Goal: Task Accomplishment & Management: Use online tool/utility

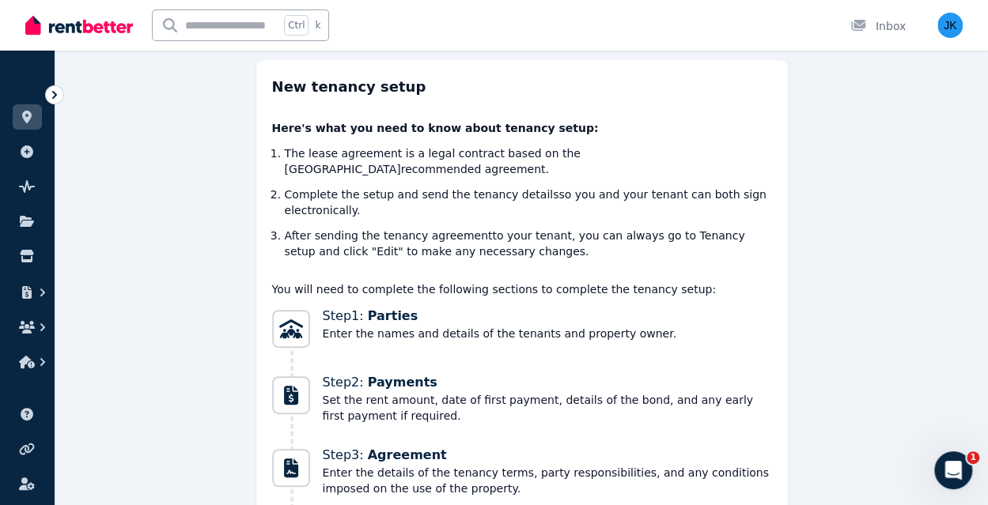
scroll to position [378, 0]
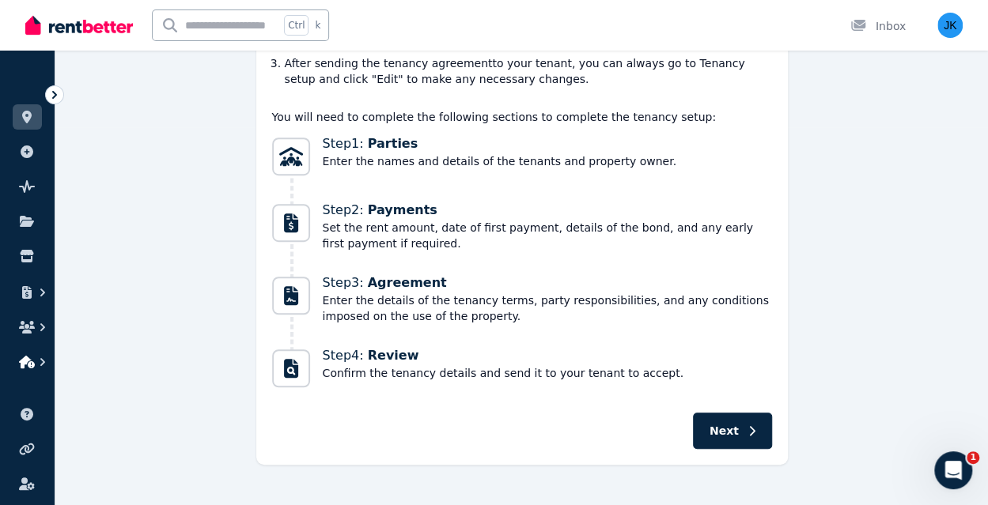
click at [28, 361] on icon "button" at bounding box center [27, 362] width 16 height 13
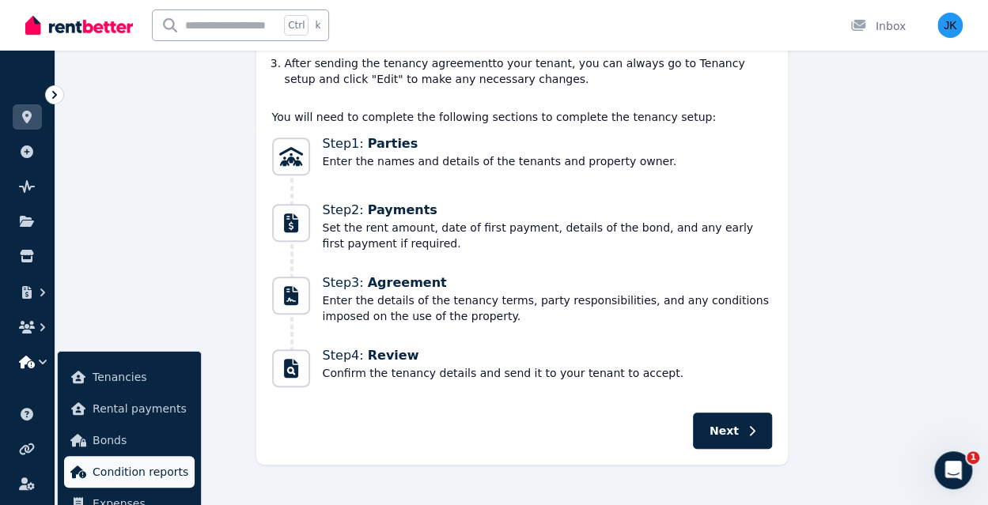
click at [161, 471] on span "Condition reports" at bounding box center [141, 472] width 96 height 19
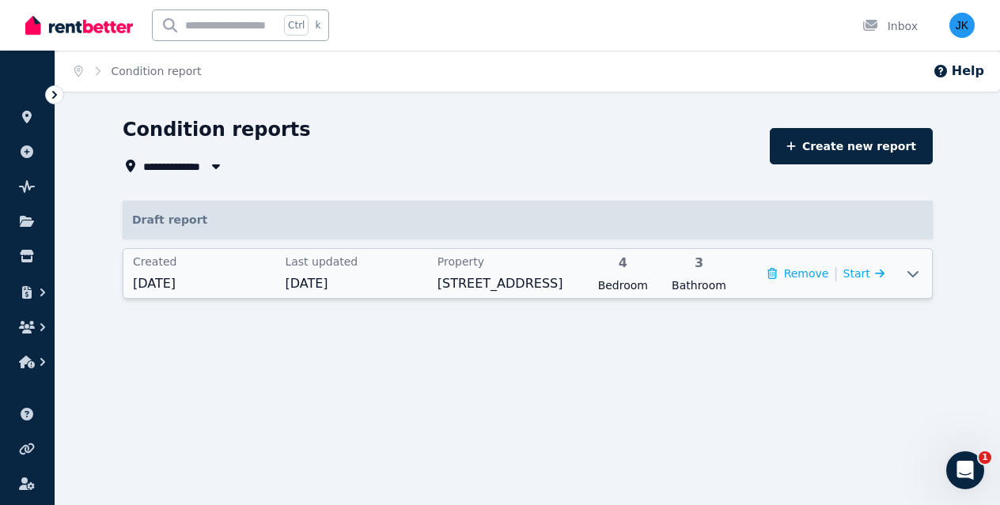
click at [913, 275] on icon at bounding box center [912, 274] width 11 height 6
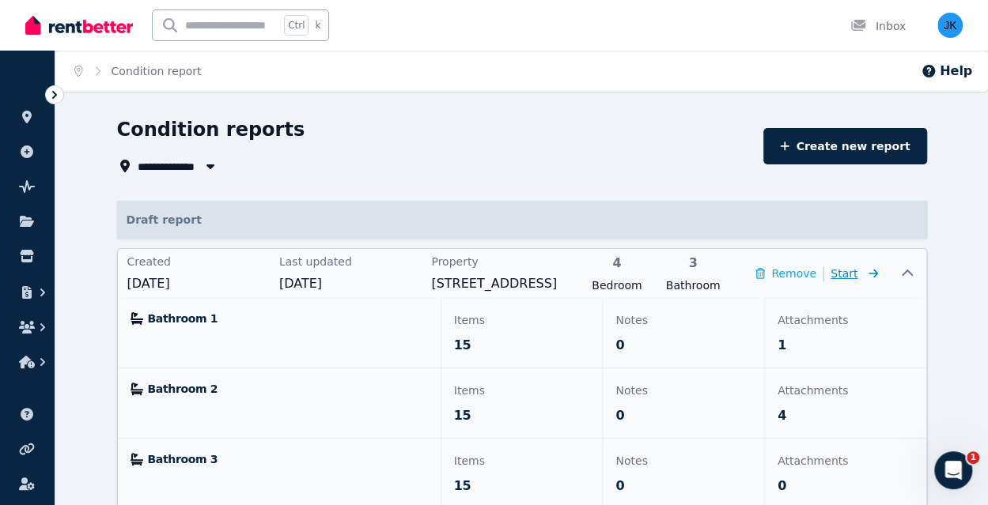
click at [860, 274] on span "Start" at bounding box center [853, 273] width 47 height 19
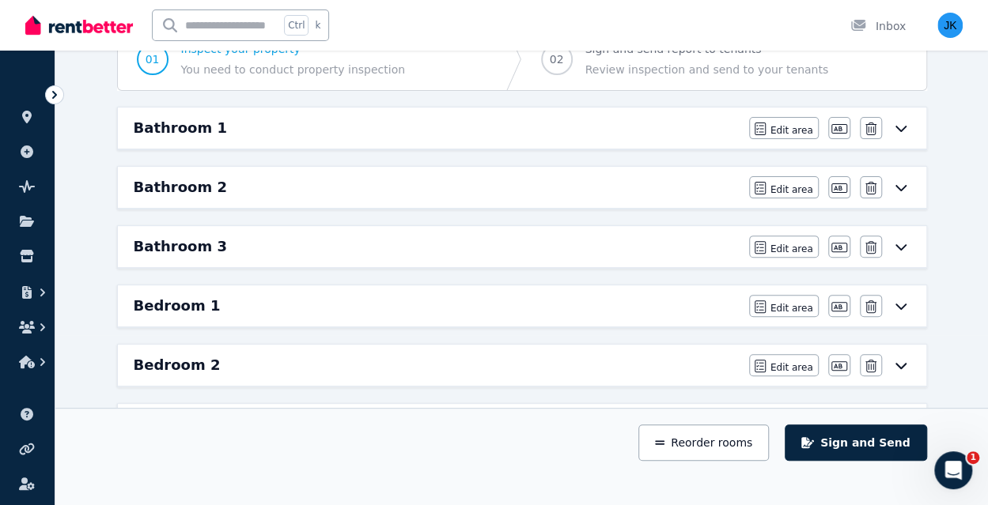
scroll to position [167, 0]
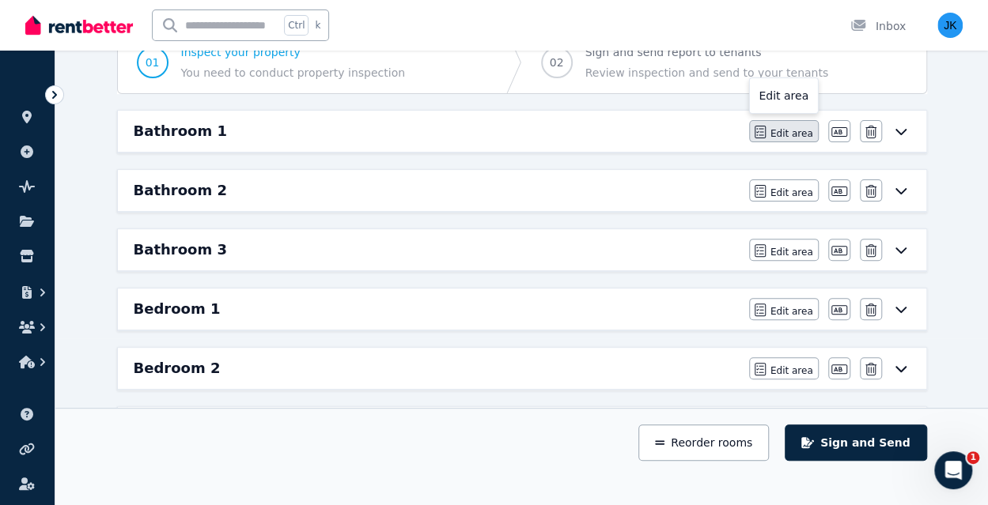
click at [794, 130] on span "Edit area" at bounding box center [791, 133] width 43 height 13
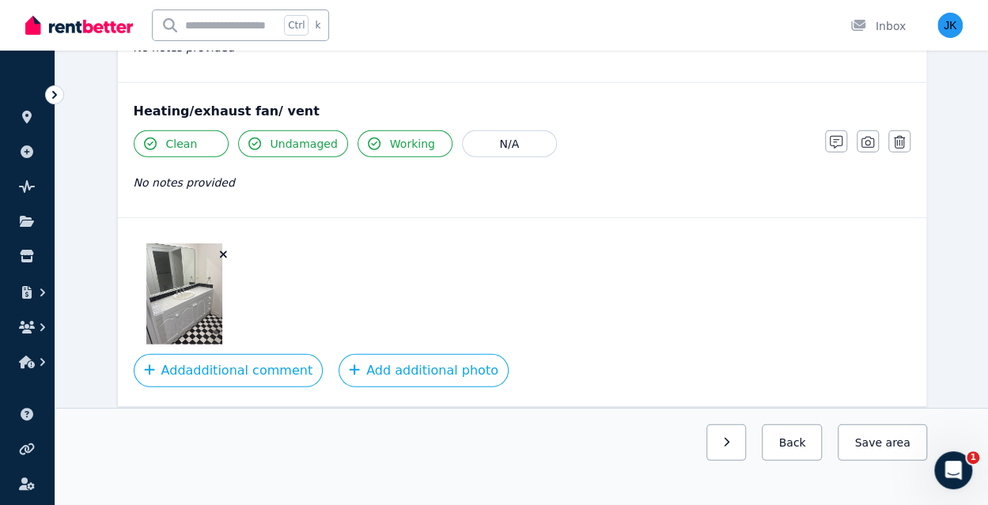
scroll to position [2061, 0]
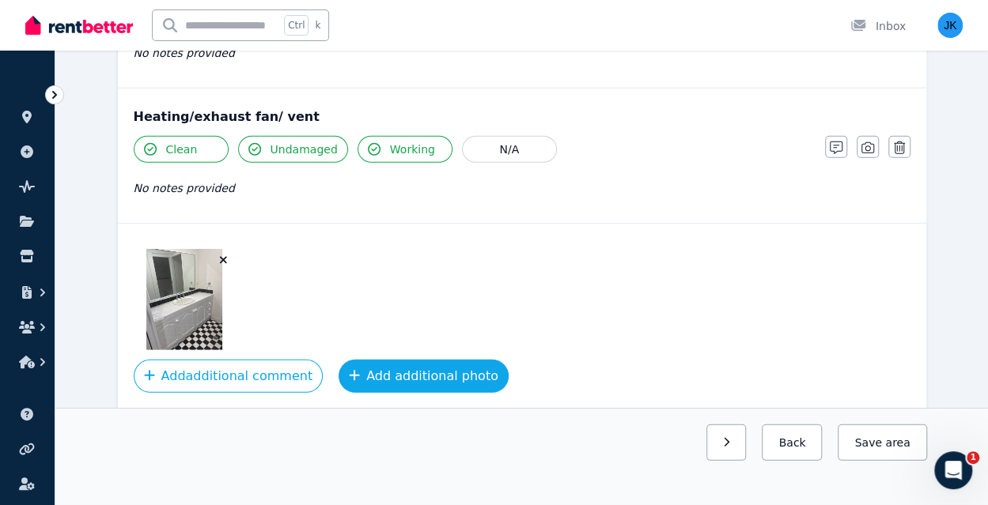
click at [403, 362] on button "Add additional photo" at bounding box center [424, 376] width 170 height 33
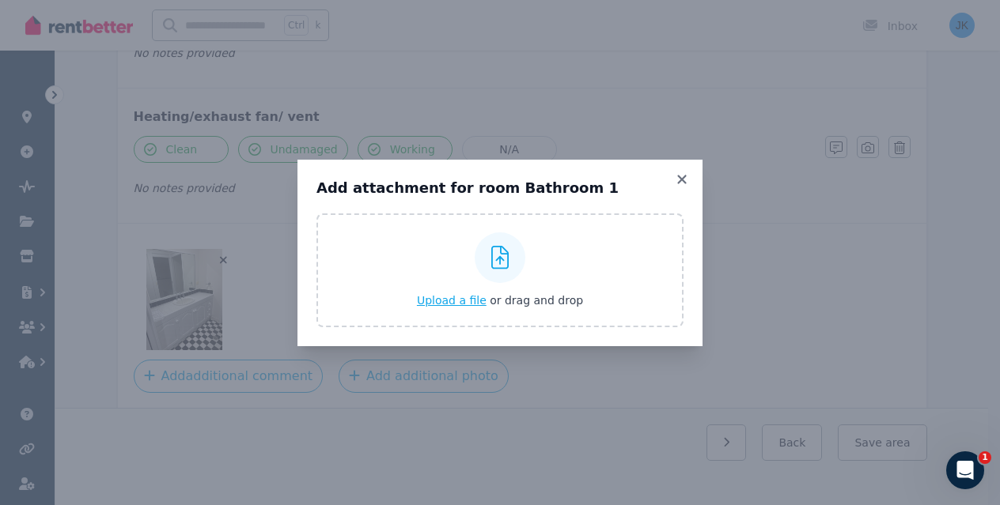
click at [467, 298] on span "Upload a file" at bounding box center [452, 300] width 70 height 13
click at [452, 303] on span "Upload a file" at bounding box center [452, 300] width 70 height 13
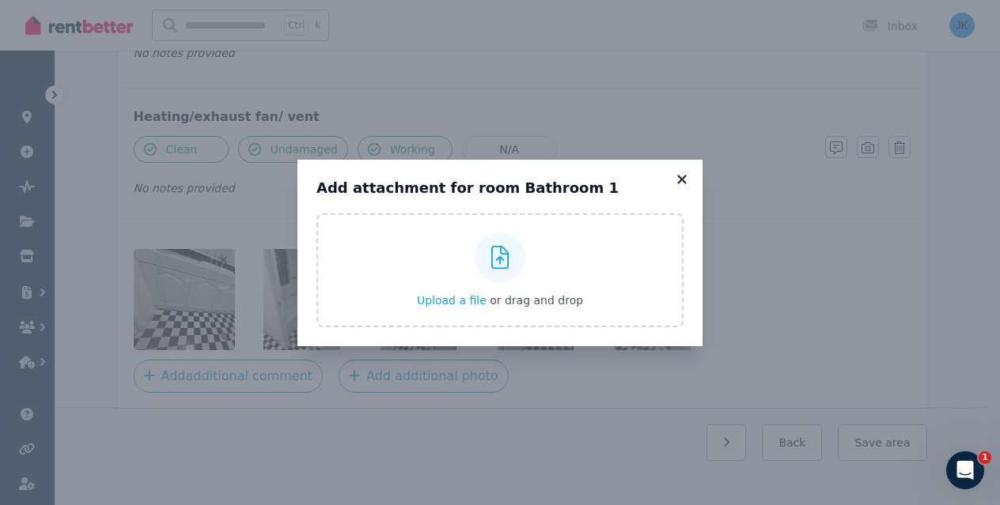
click at [676, 178] on icon at bounding box center [682, 179] width 16 height 14
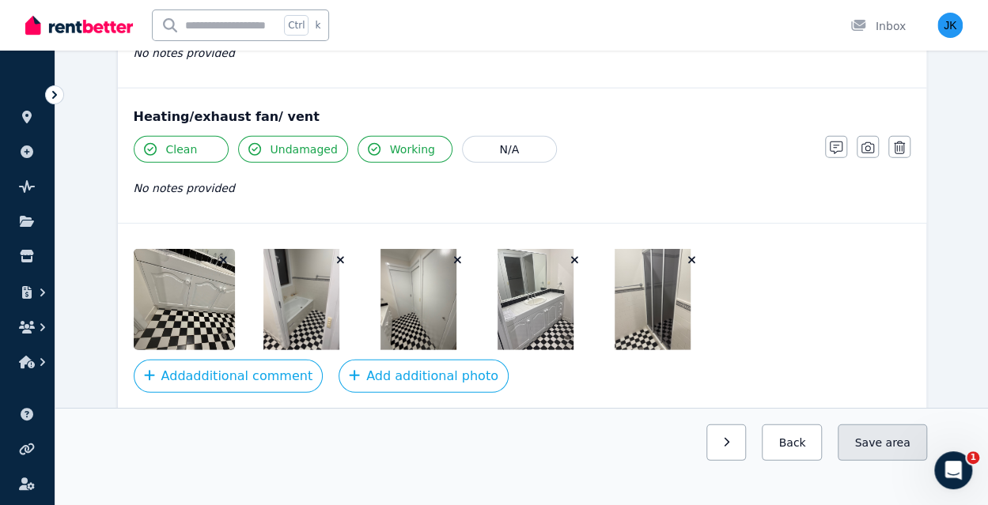
click at [878, 444] on button "Save area" at bounding box center [882, 443] width 89 height 36
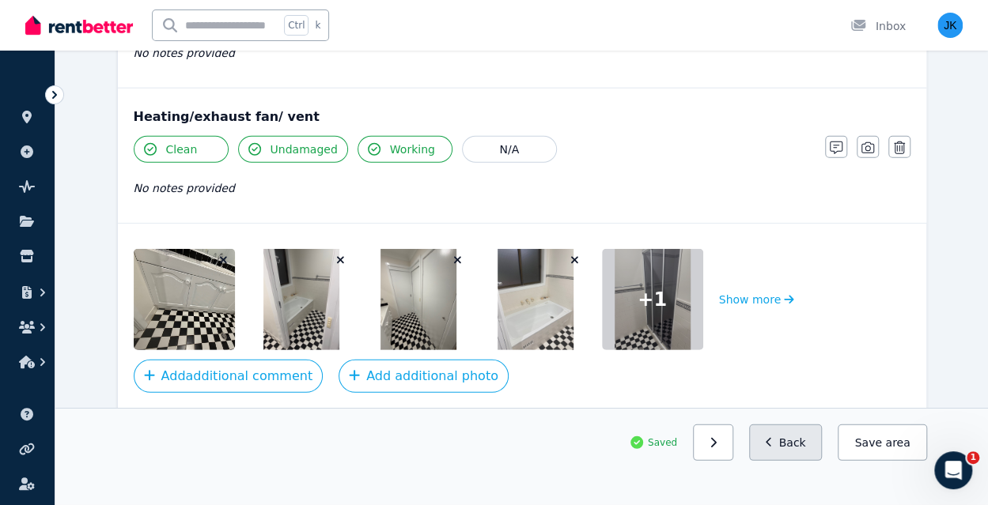
click at [794, 437] on button "Back" at bounding box center [786, 443] width 74 height 36
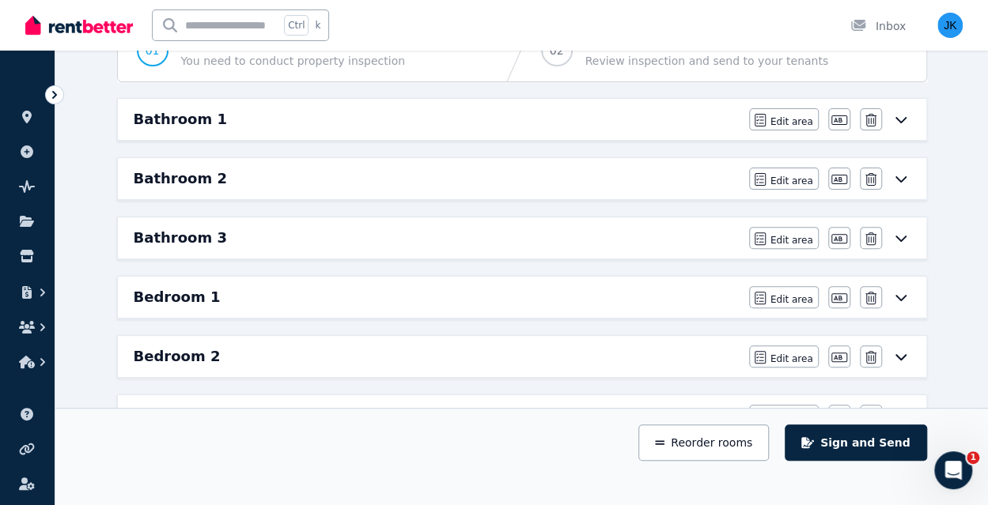
scroll to position [180, 0]
click at [902, 175] on icon at bounding box center [900, 177] width 19 height 13
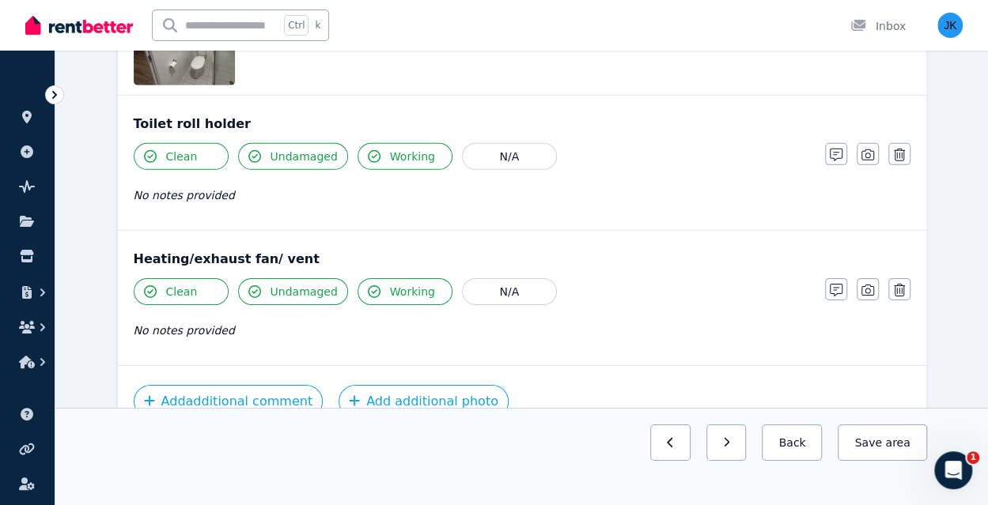
scroll to position [2412, 0]
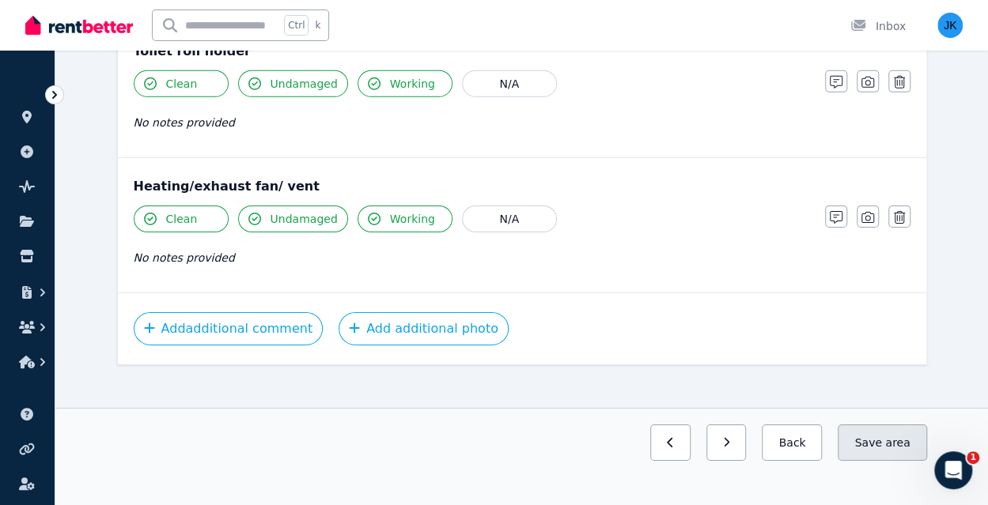
click at [877, 441] on button "Save area" at bounding box center [882, 443] width 89 height 36
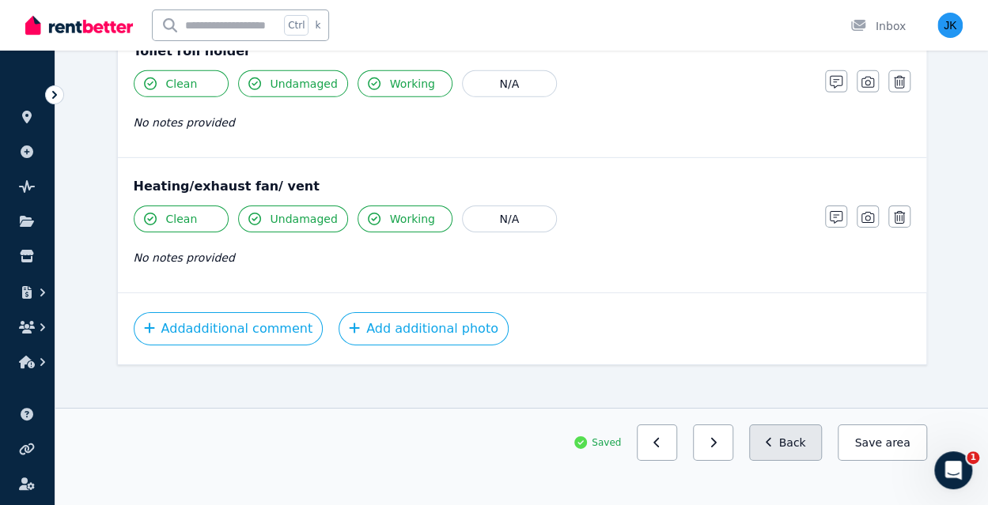
click at [806, 443] on button "Back" at bounding box center [786, 443] width 74 height 36
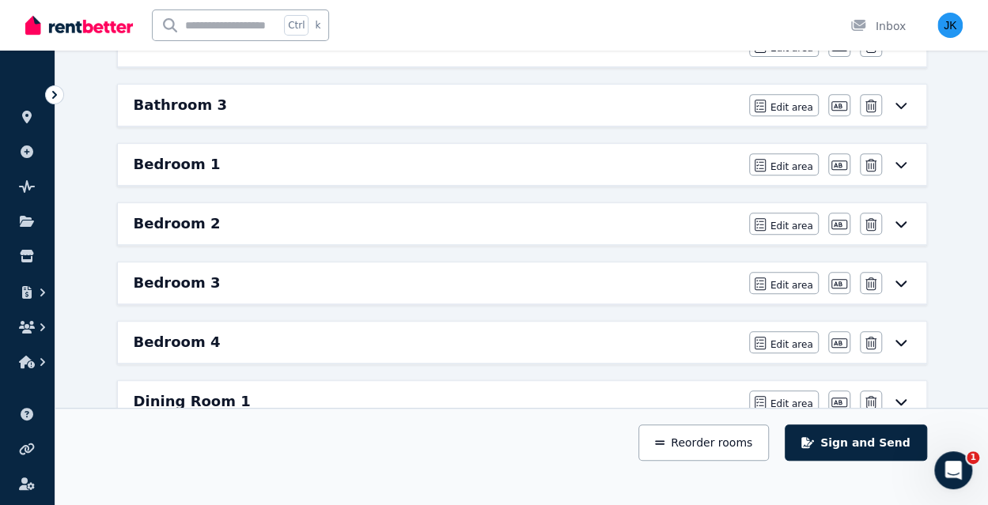
scroll to position [315, 0]
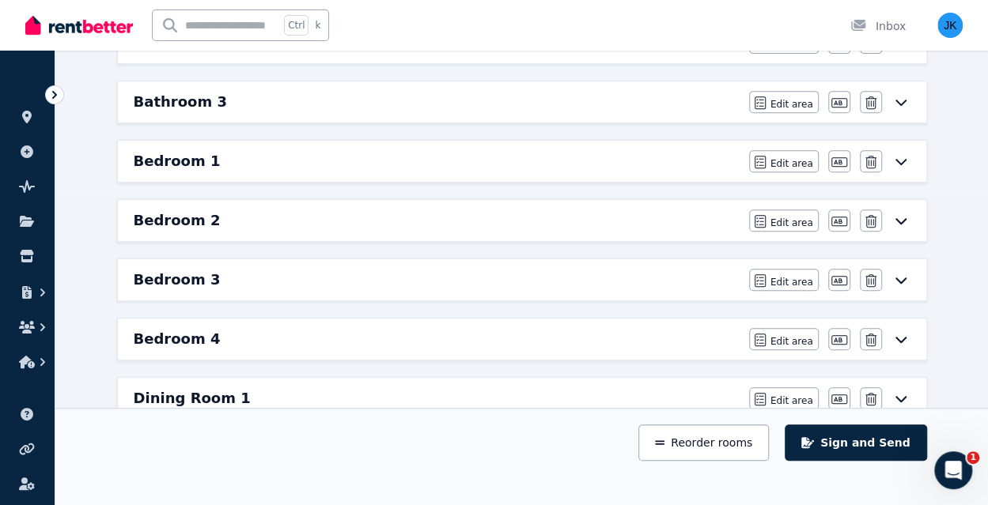
click at [901, 158] on icon at bounding box center [900, 161] width 19 height 13
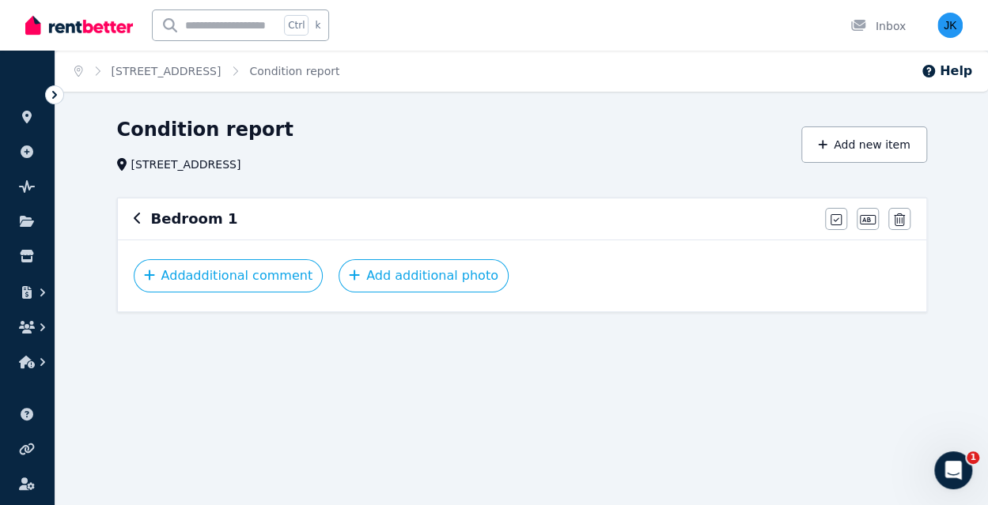
scroll to position [0, 0]
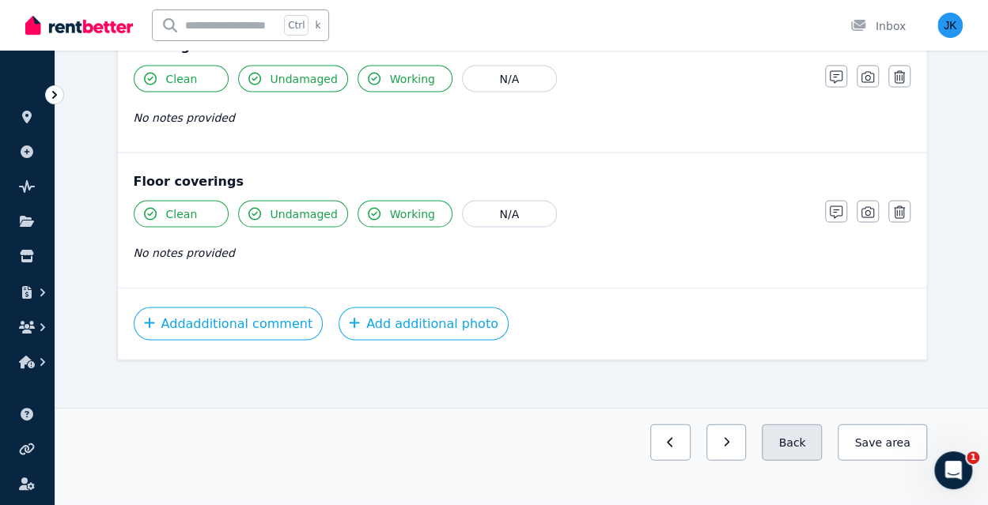
click at [799, 437] on button "Back" at bounding box center [792, 443] width 60 height 36
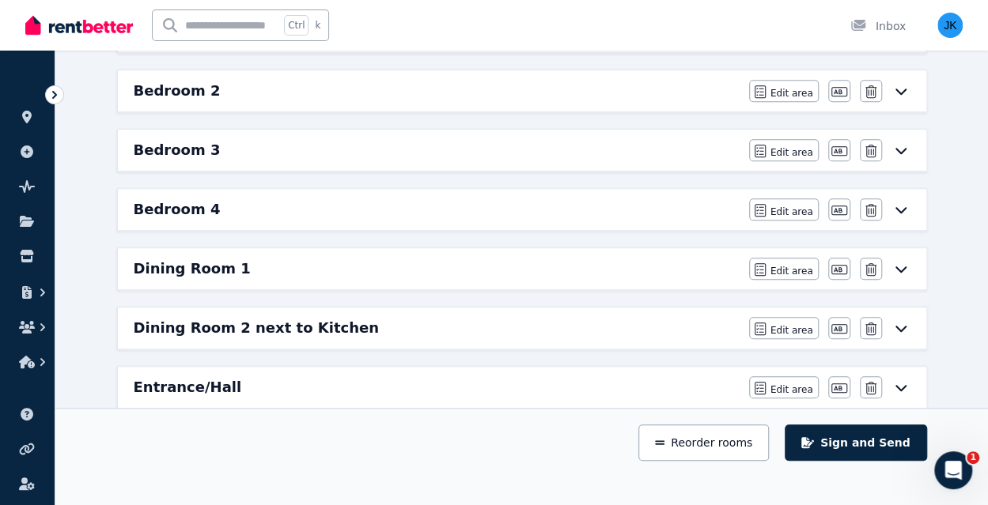
scroll to position [433, 0]
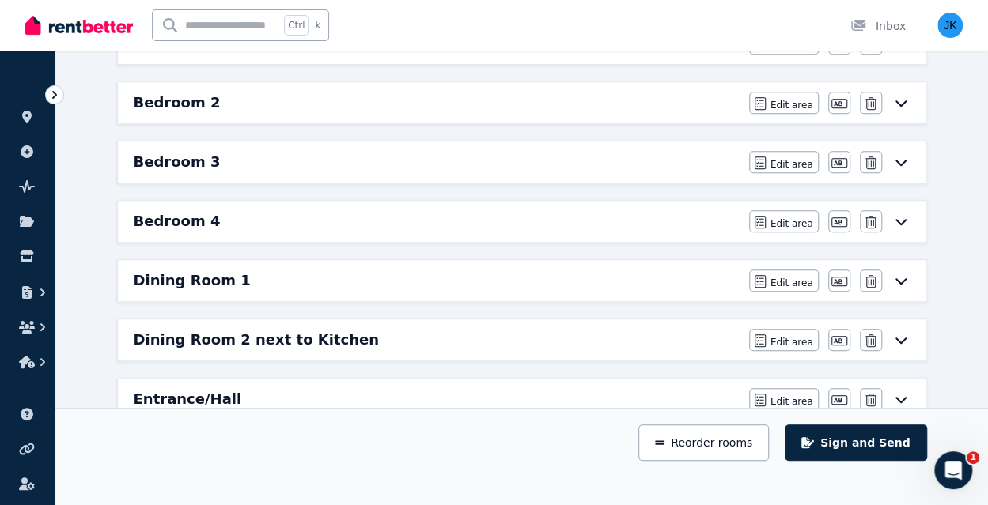
click at [900, 96] on icon at bounding box center [900, 102] width 19 height 13
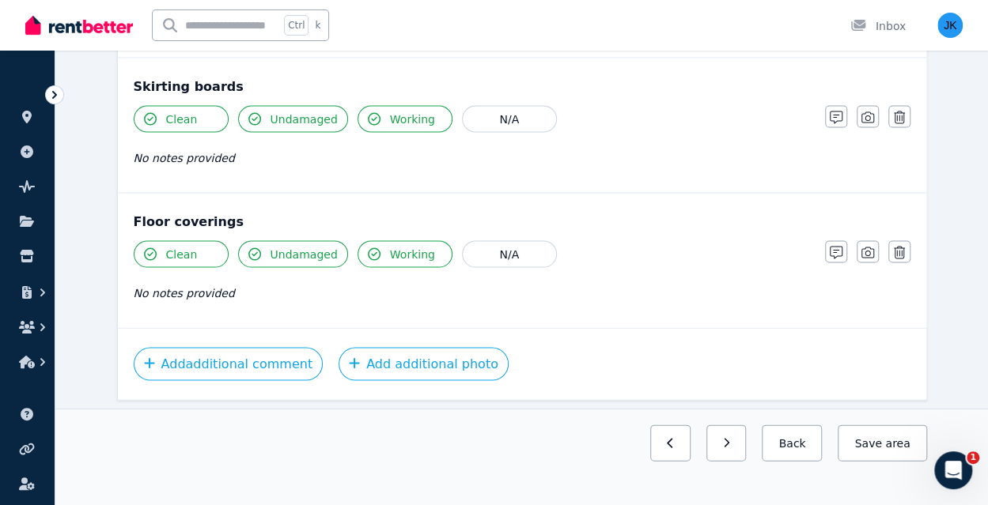
scroll to position [1504, 0]
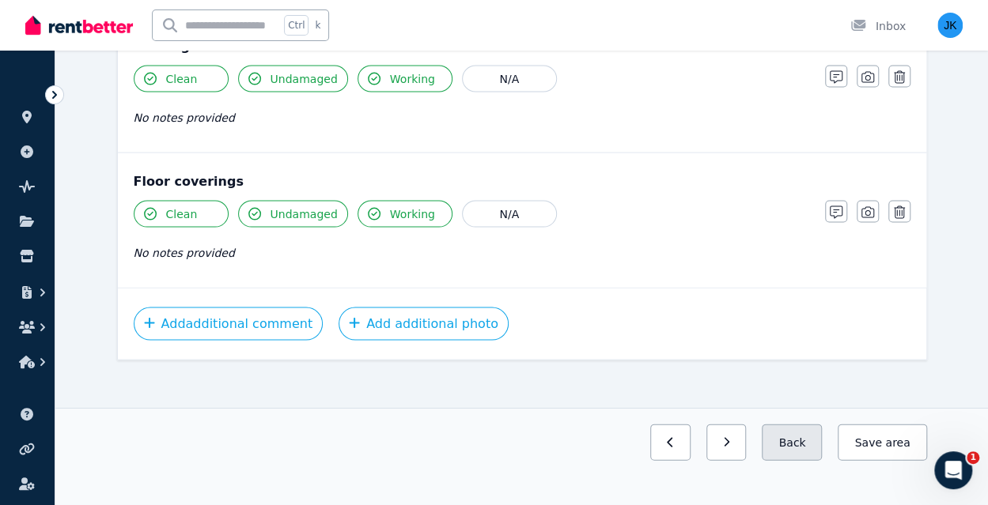
click at [805, 444] on button "Back" at bounding box center [792, 443] width 60 height 36
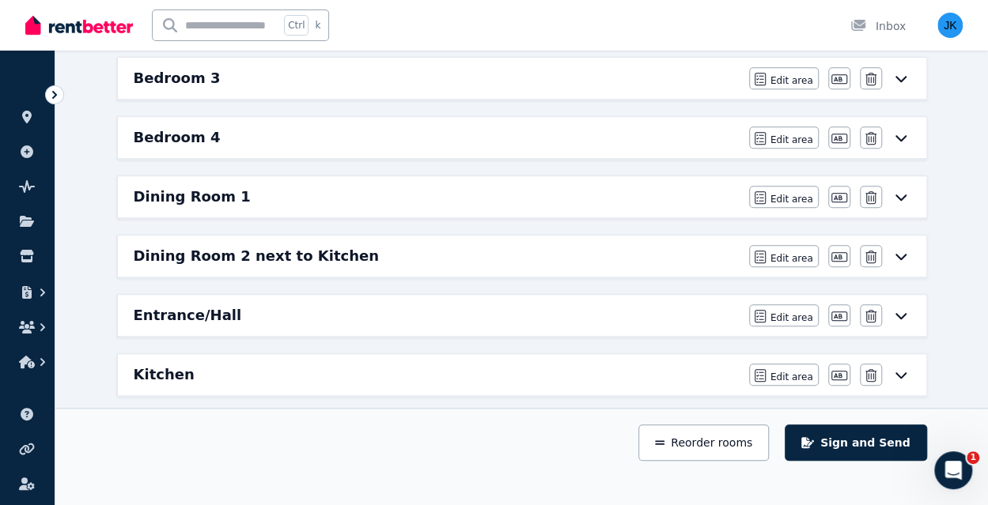
scroll to position [478, 0]
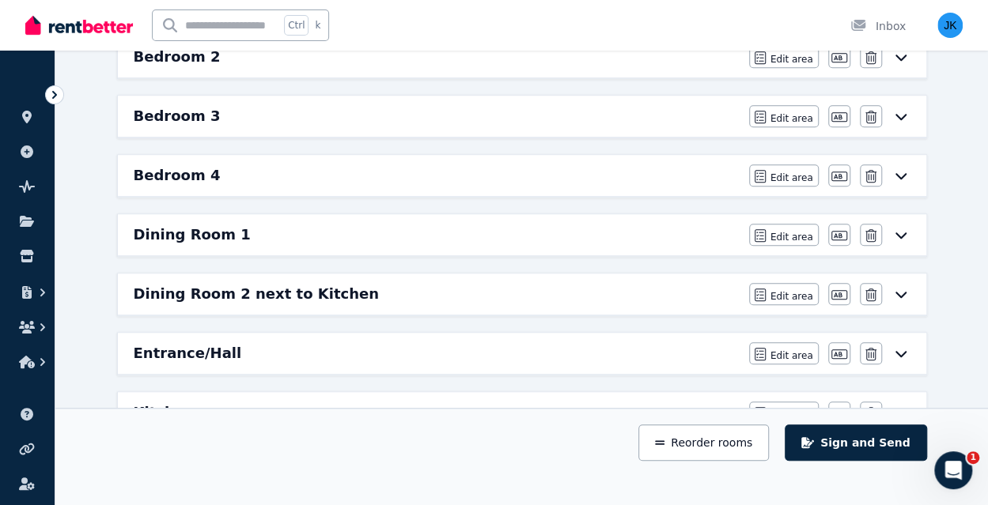
click at [898, 114] on icon at bounding box center [899, 117] width 11 height 6
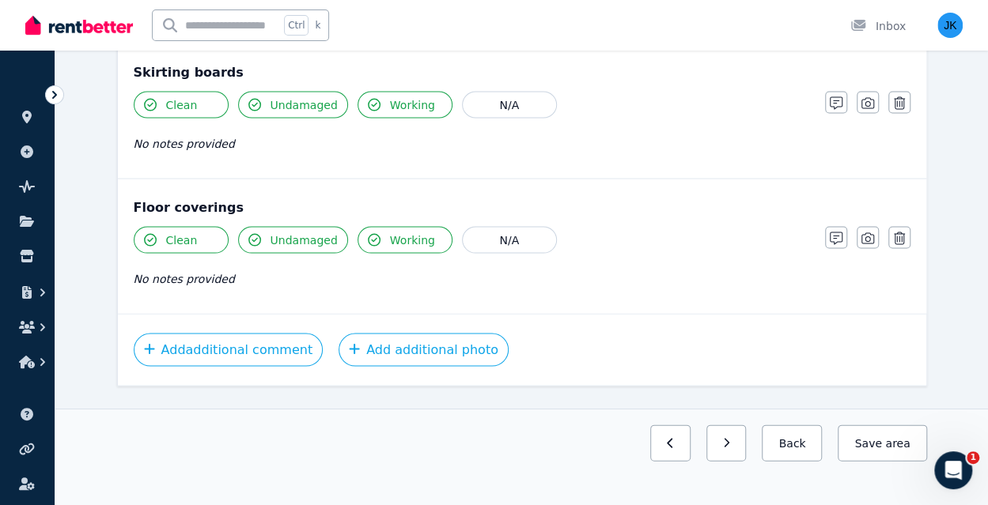
scroll to position [1504, 0]
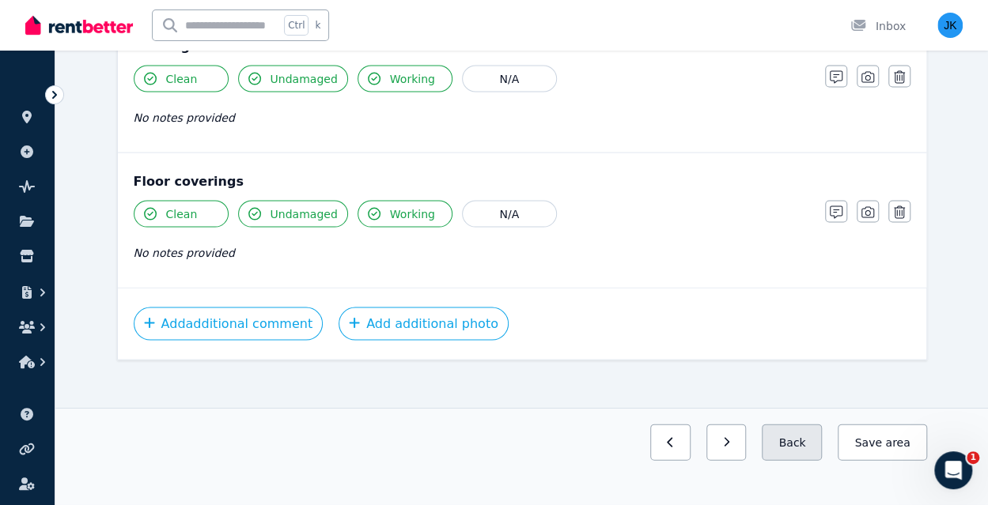
click at [805, 433] on button "Back" at bounding box center [792, 443] width 60 height 36
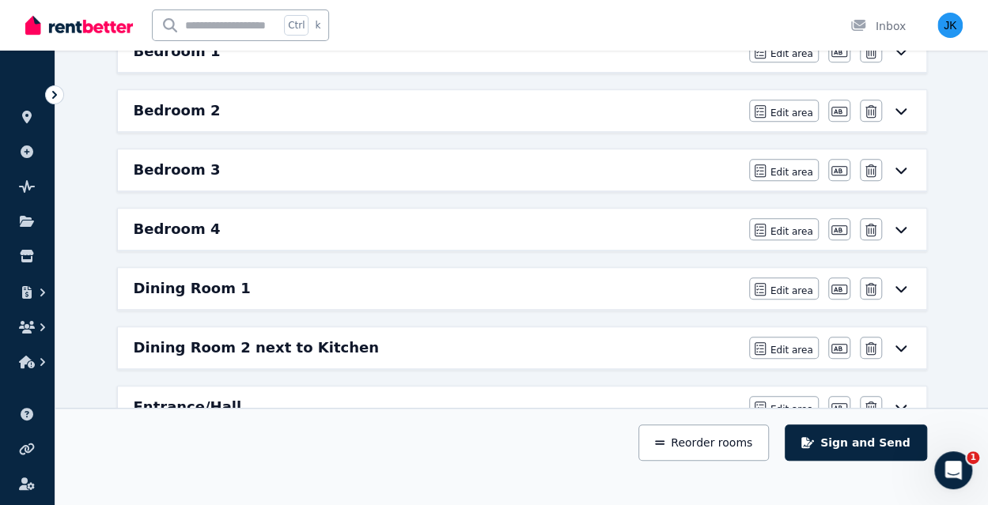
scroll to position [428, 0]
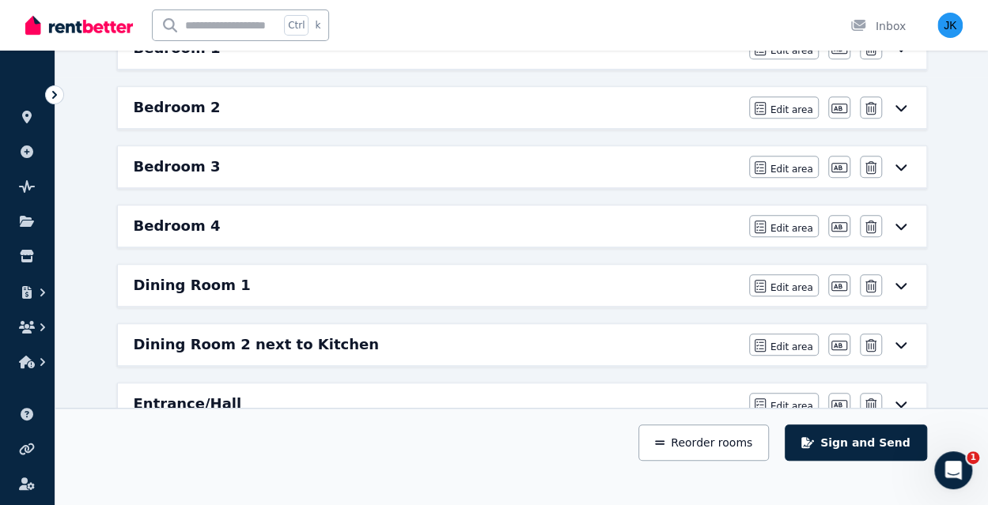
click at [898, 220] on icon at bounding box center [900, 226] width 19 height 13
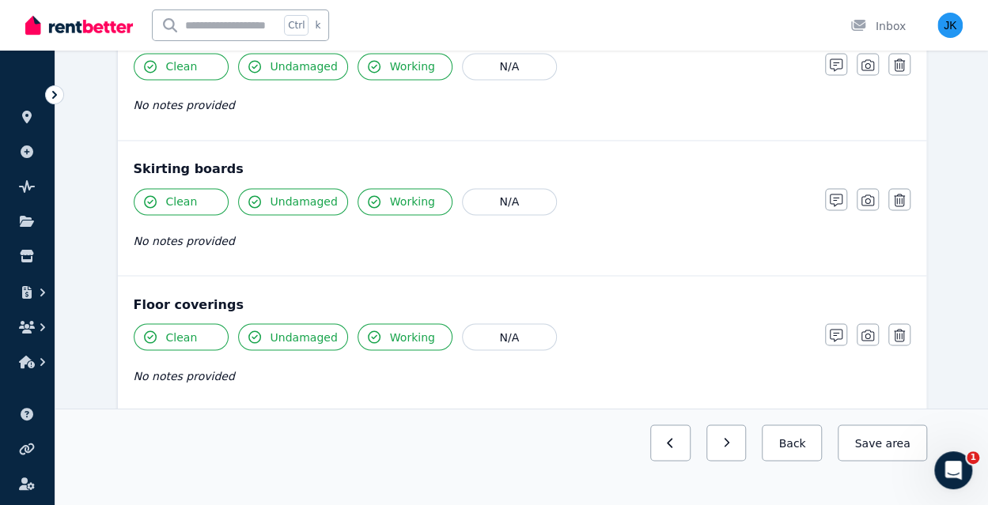
scroll to position [1387, 0]
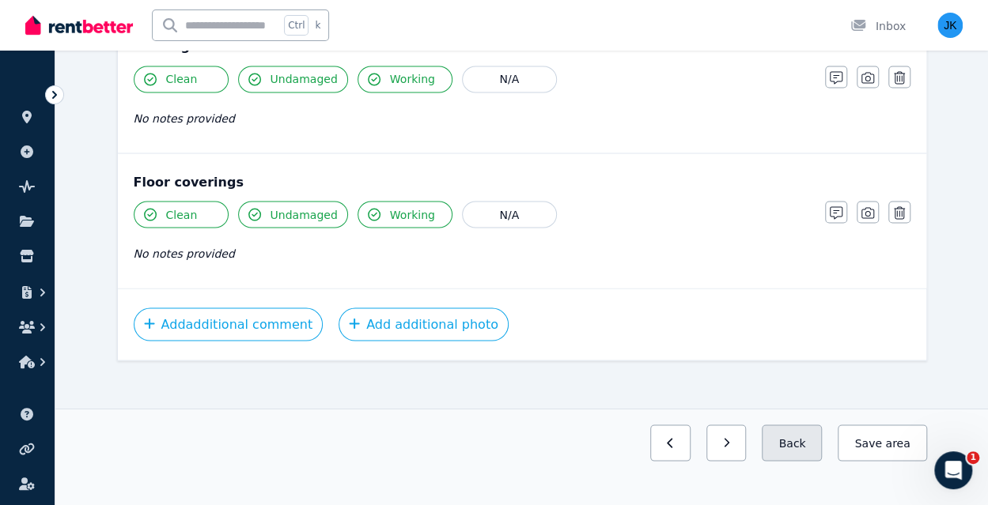
click at [800, 443] on button "Back" at bounding box center [792, 443] width 60 height 36
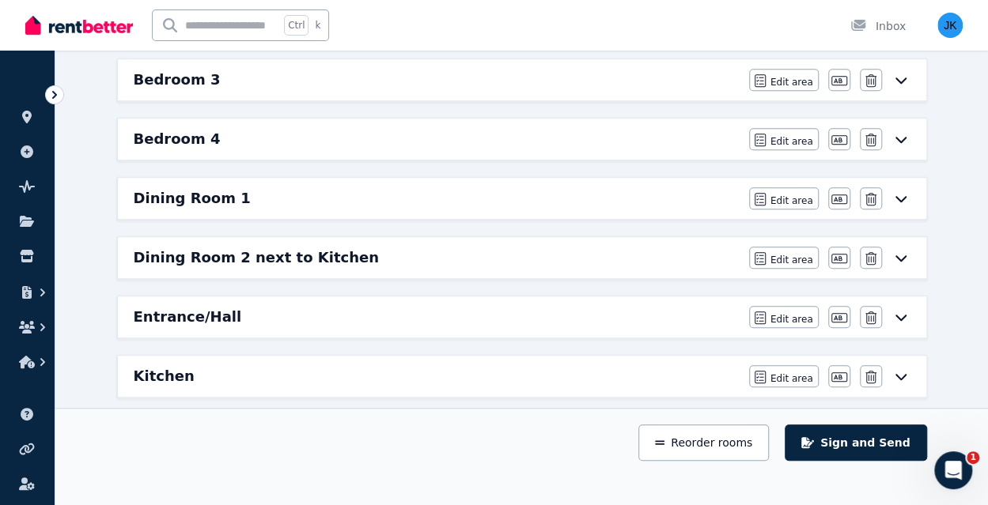
scroll to position [513, 0]
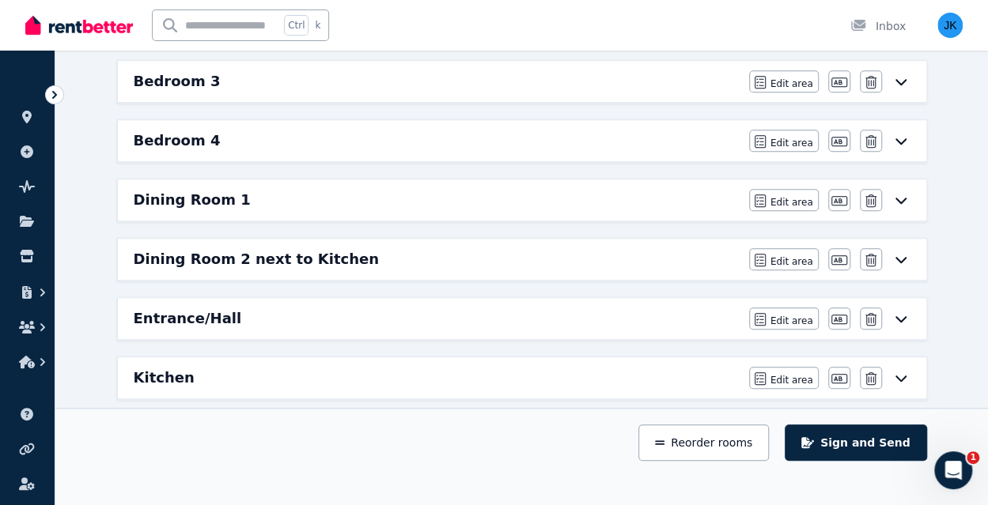
click at [902, 194] on icon at bounding box center [900, 200] width 19 height 13
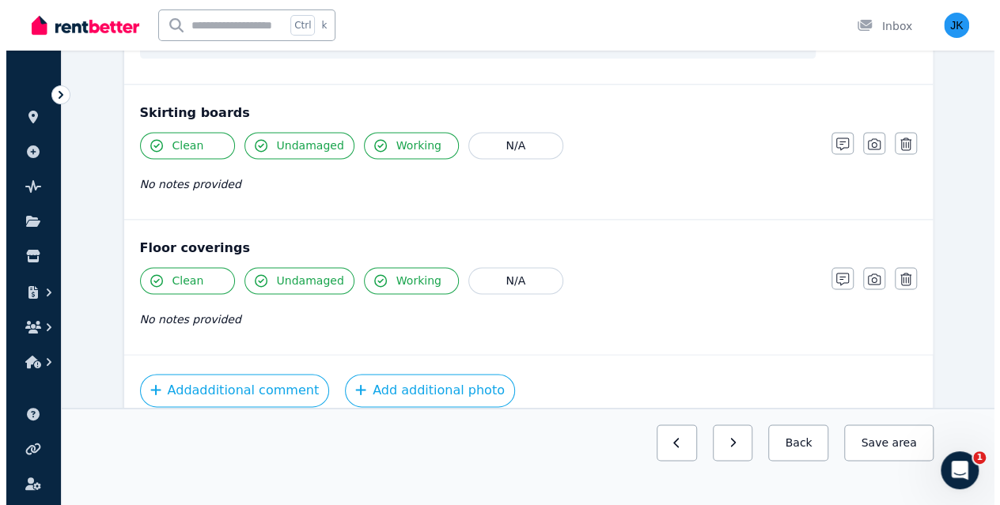
scroll to position [1066, 0]
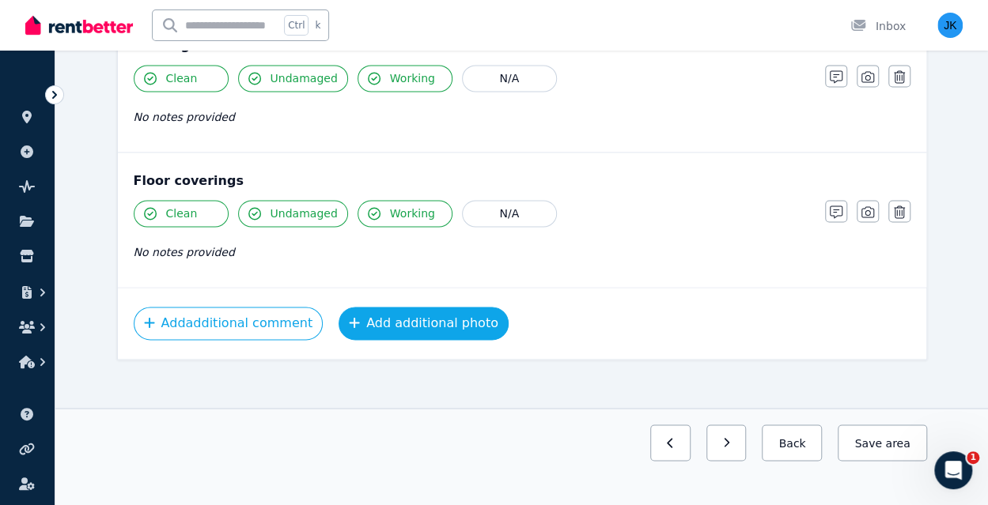
click at [414, 310] on button "Add additional photo" at bounding box center [424, 323] width 170 height 33
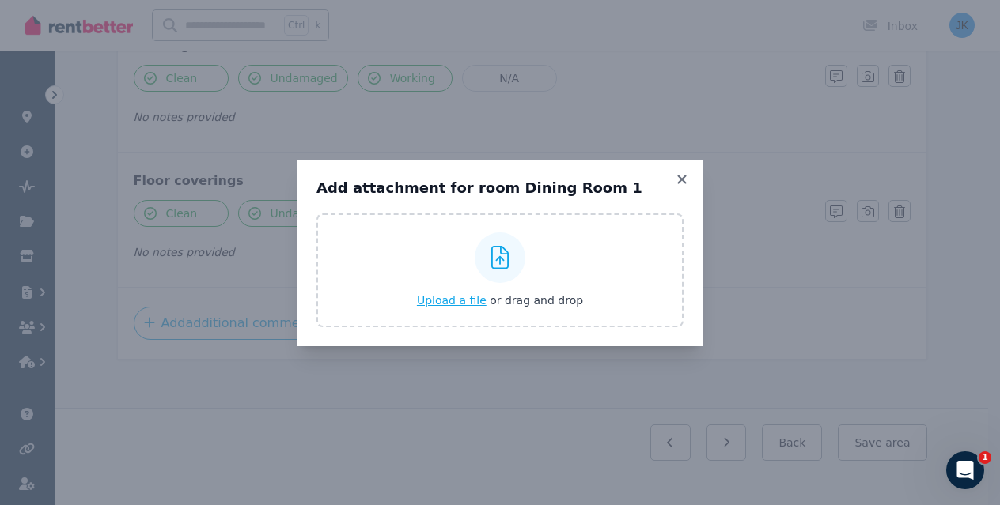
click at [456, 300] on span "Upload a file" at bounding box center [452, 300] width 70 height 13
